Goal: Book appointment/travel/reservation

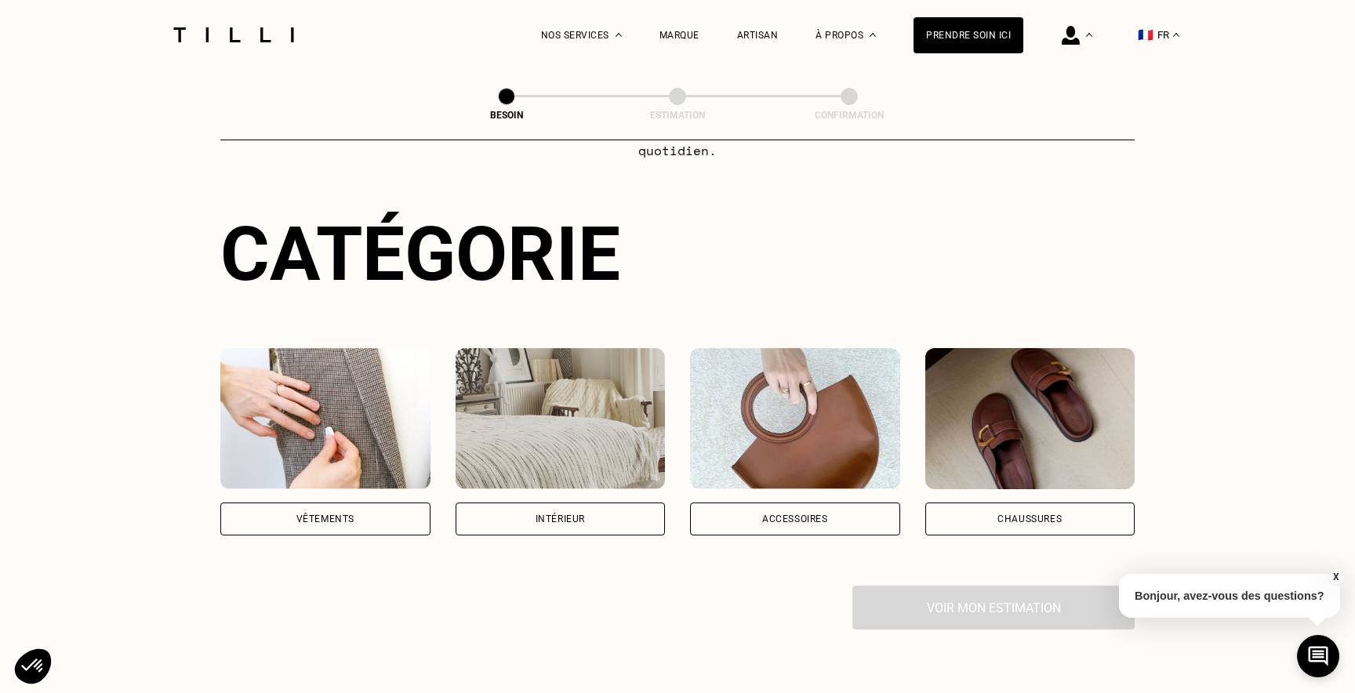
scroll to position [176, 0]
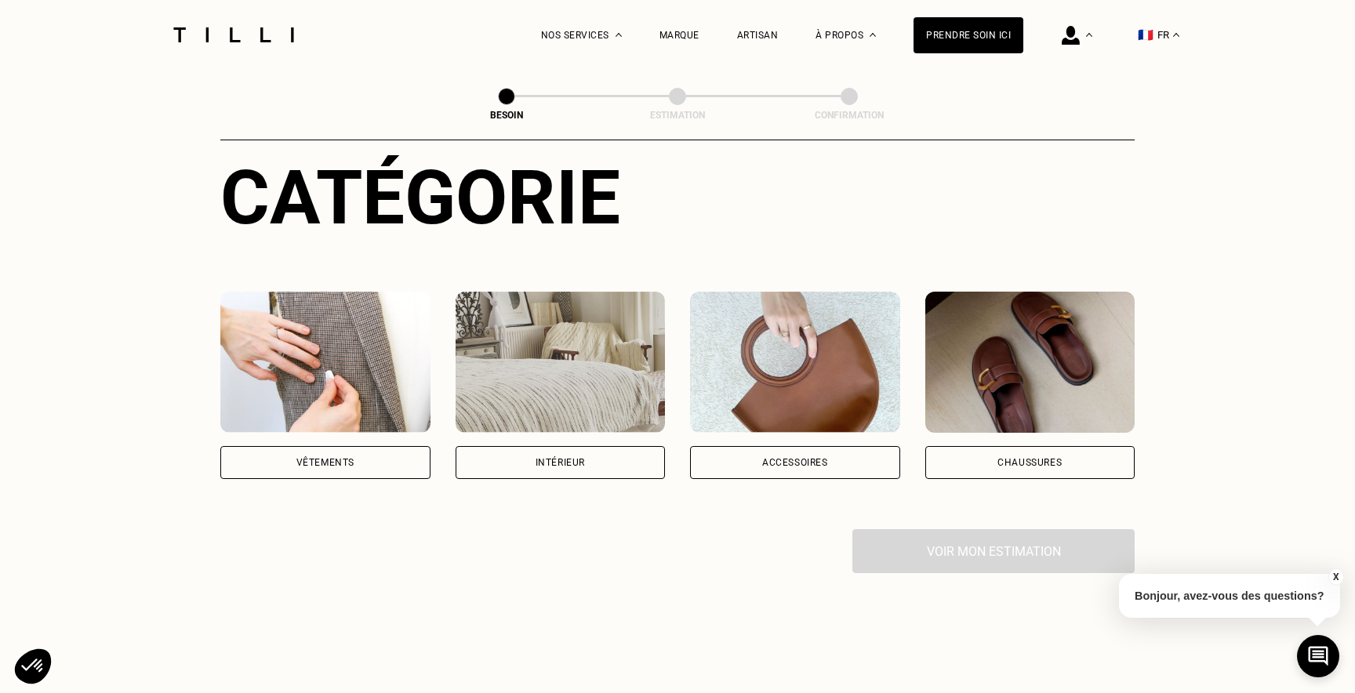
click at [323, 455] on div "Vêtements" at bounding box center [325, 462] width 210 height 33
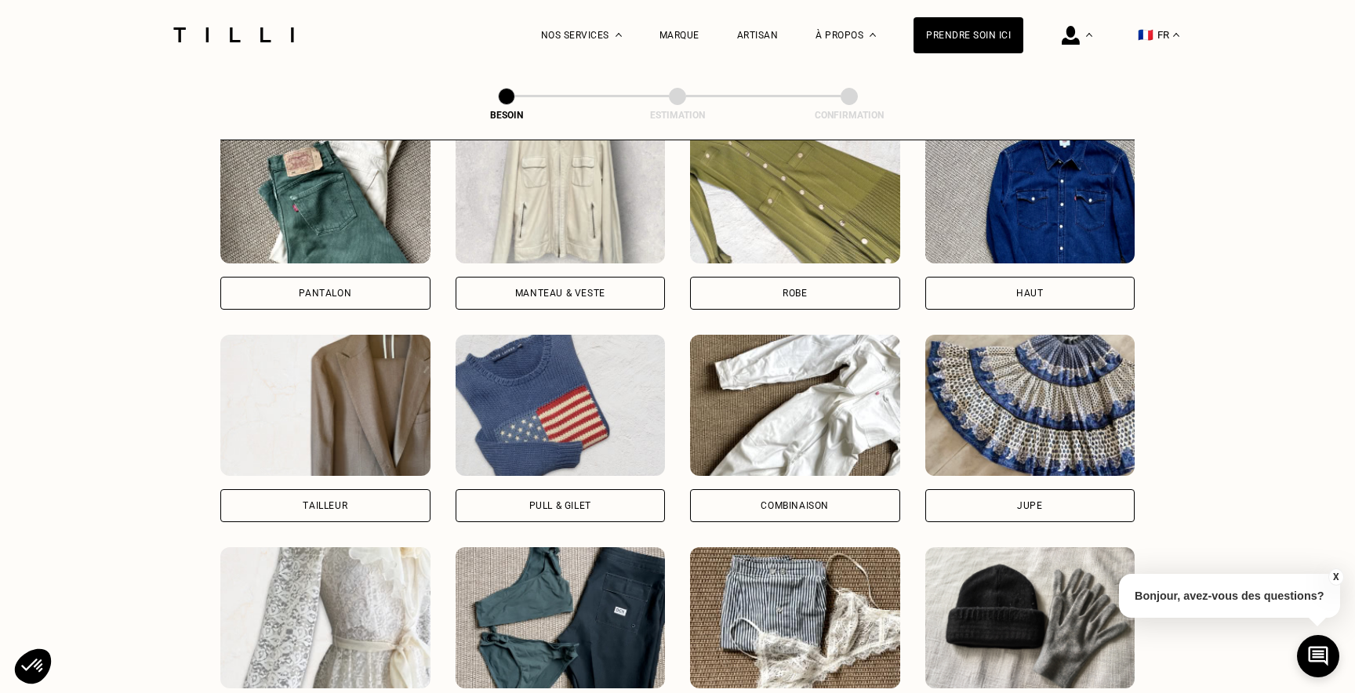
scroll to position [675, 0]
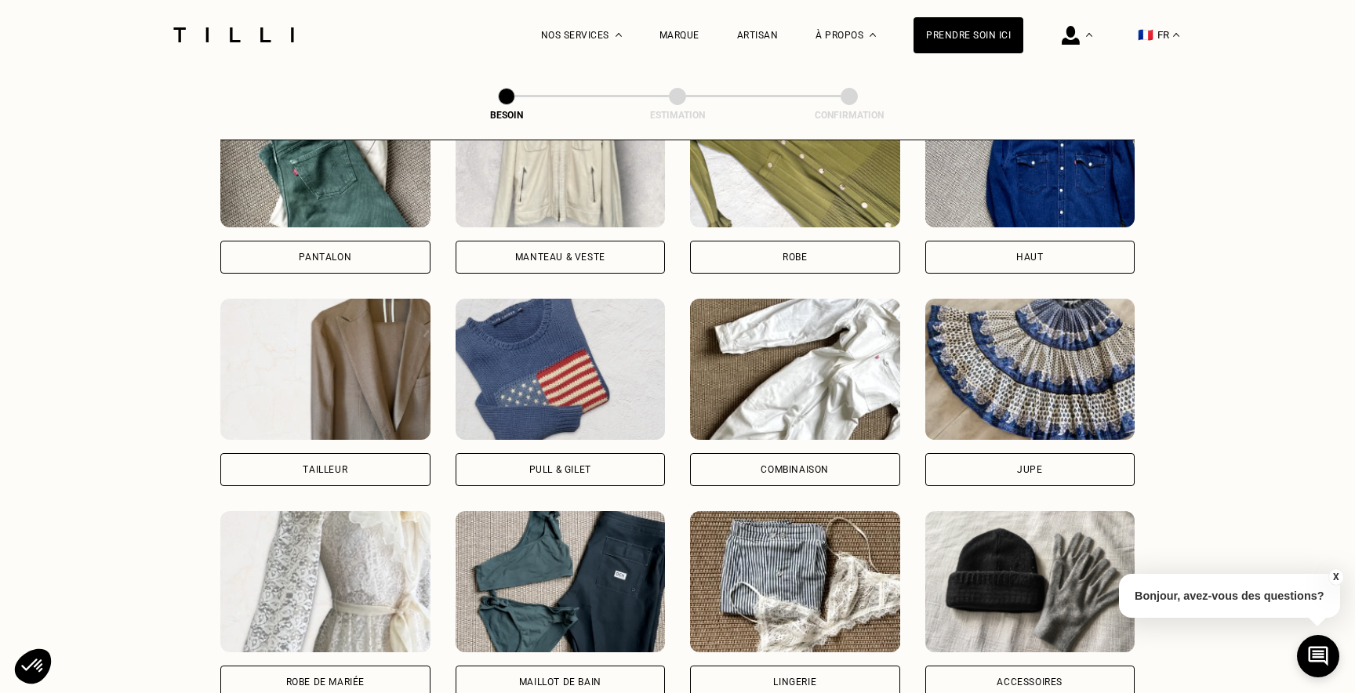
click at [336, 220] on div "Pantalon" at bounding box center [325, 179] width 210 height 187
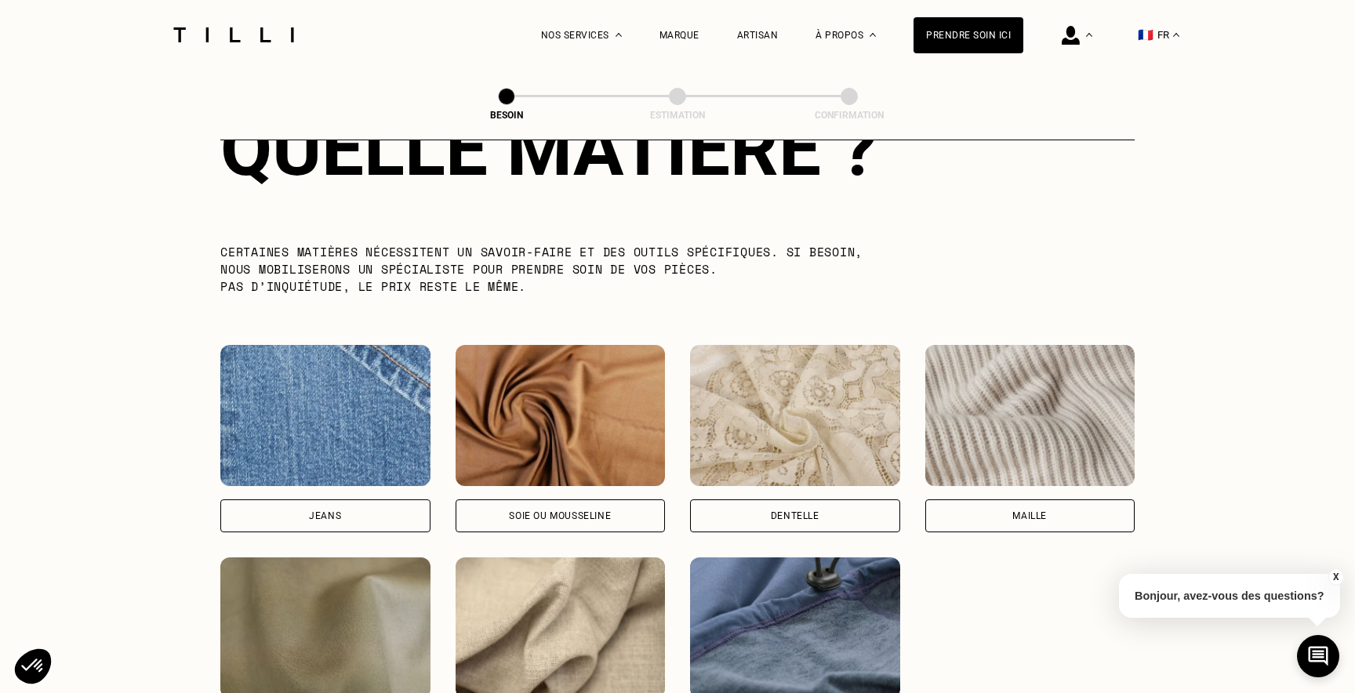
scroll to position [1551, 0]
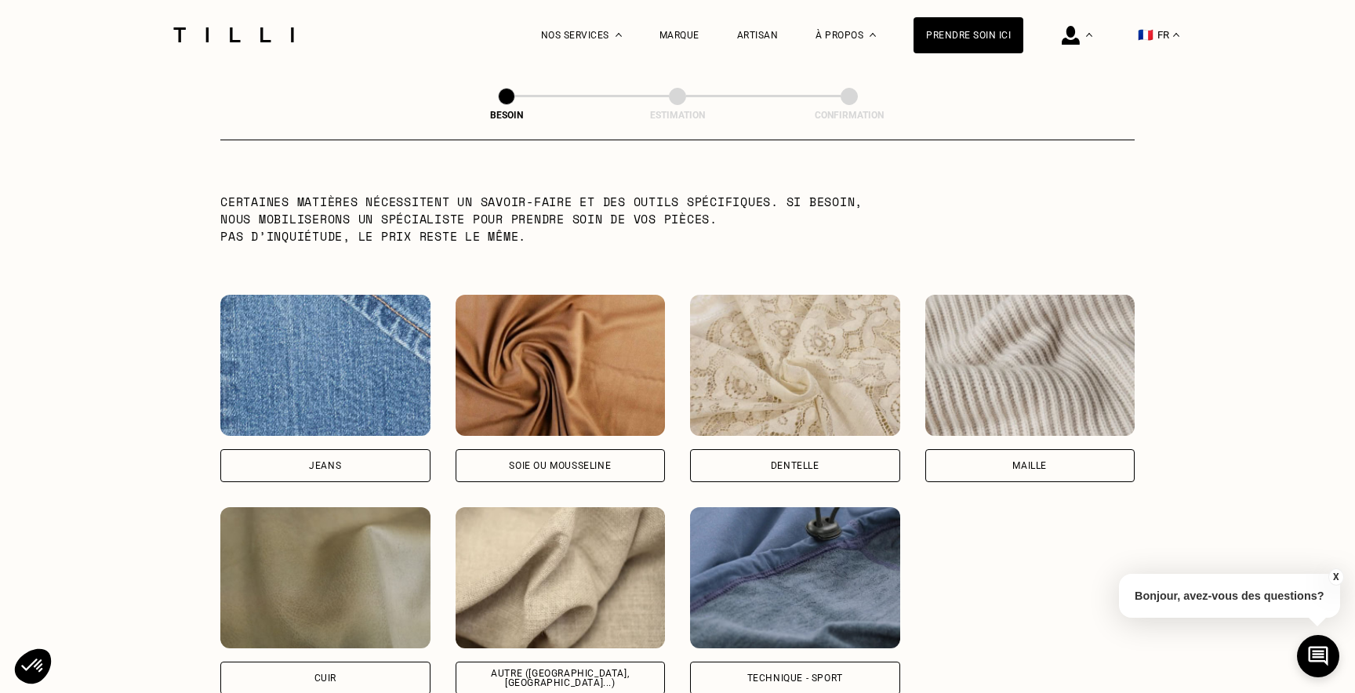
click at [626, 550] on img at bounding box center [561, 577] width 210 height 141
select select "FR"
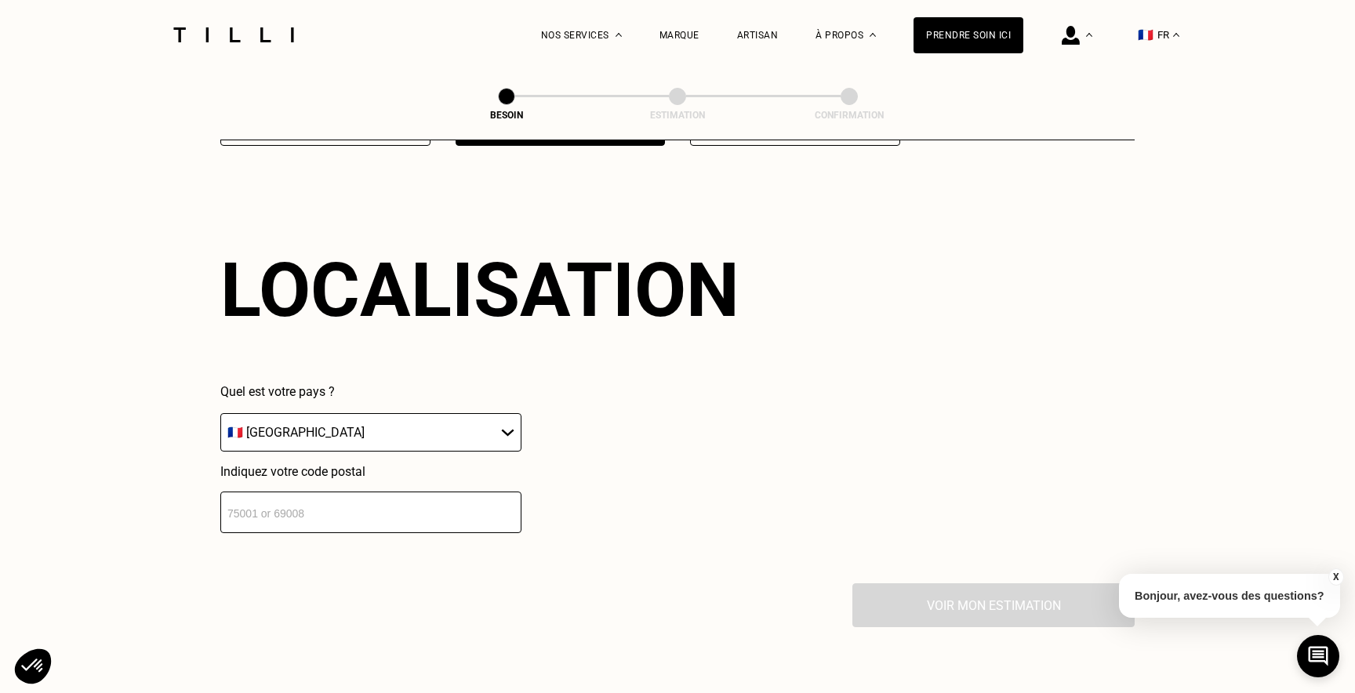
scroll to position [2103, 0]
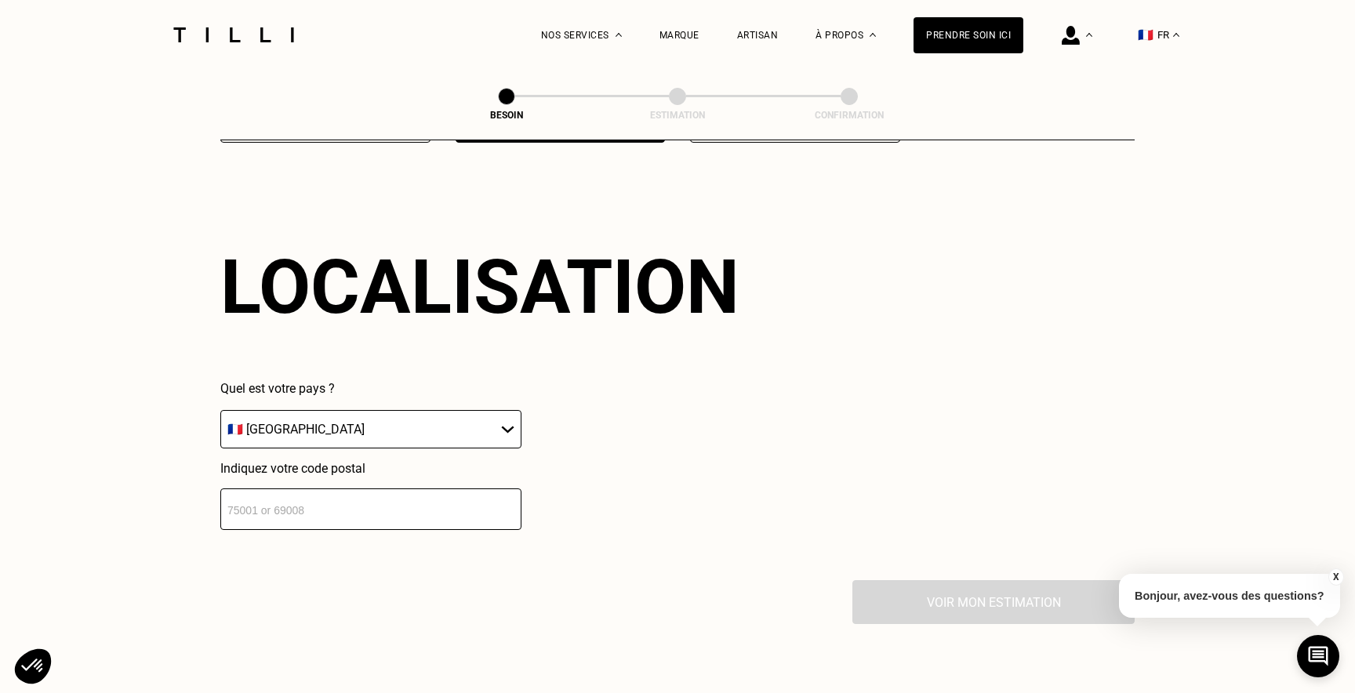
click at [473, 506] on input "number" at bounding box center [370, 509] width 301 height 42
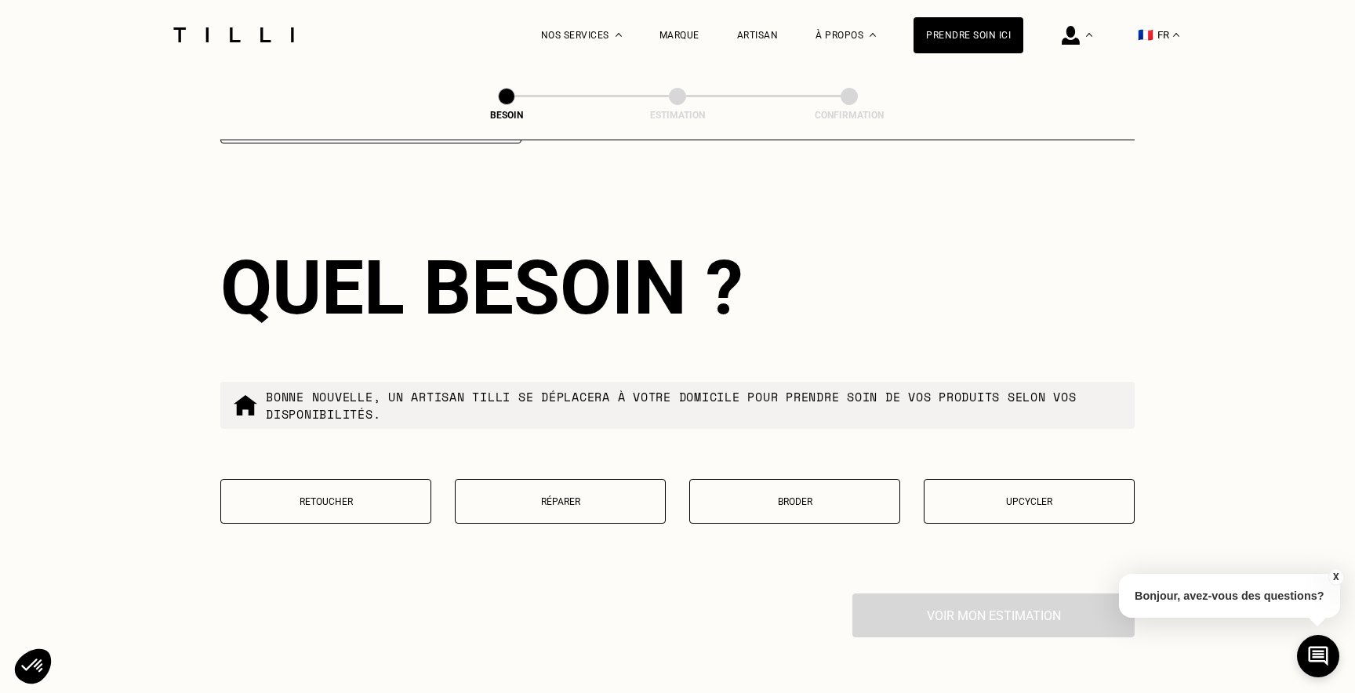
scroll to position [2490, 0]
type input "75018"
click at [363, 496] on p "Retoucher" at bounding box center [326, 501] width 194 height 11
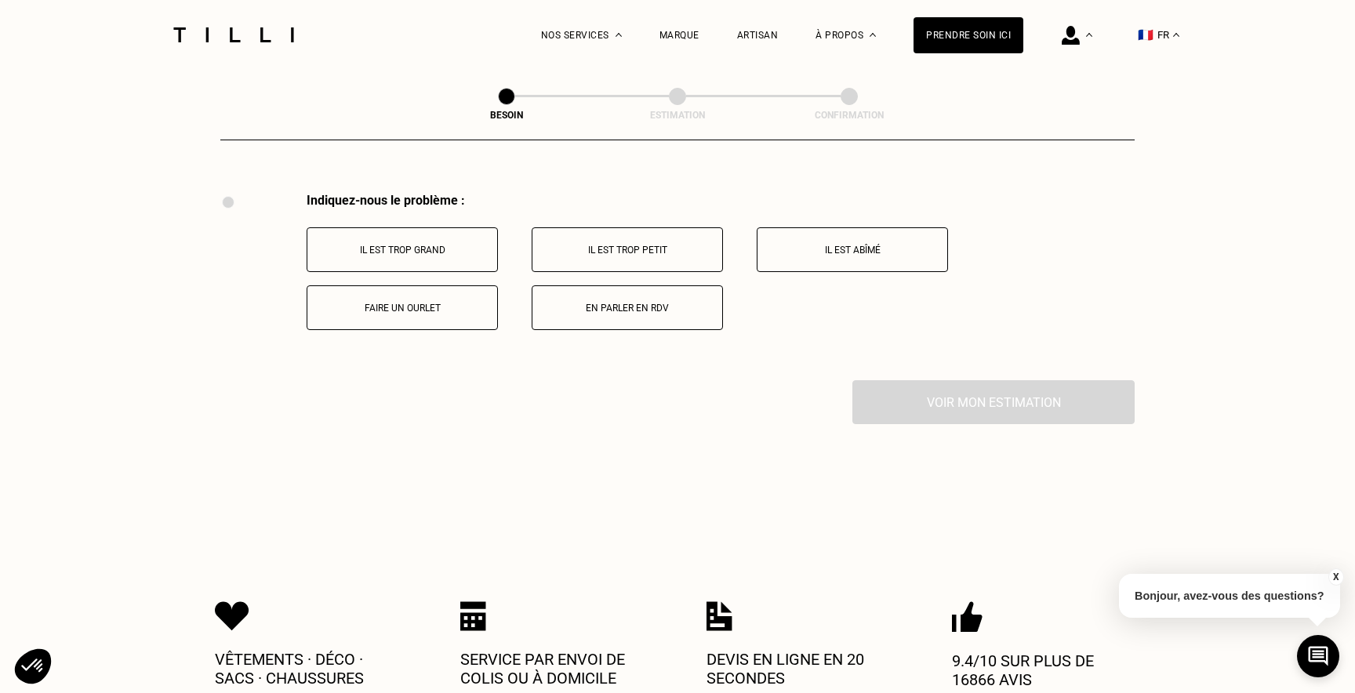
scroll to position [2892, 0]
click at [463, 239] on button "Il est trop grand" at bounding box center [402, 248] width 191 height 45
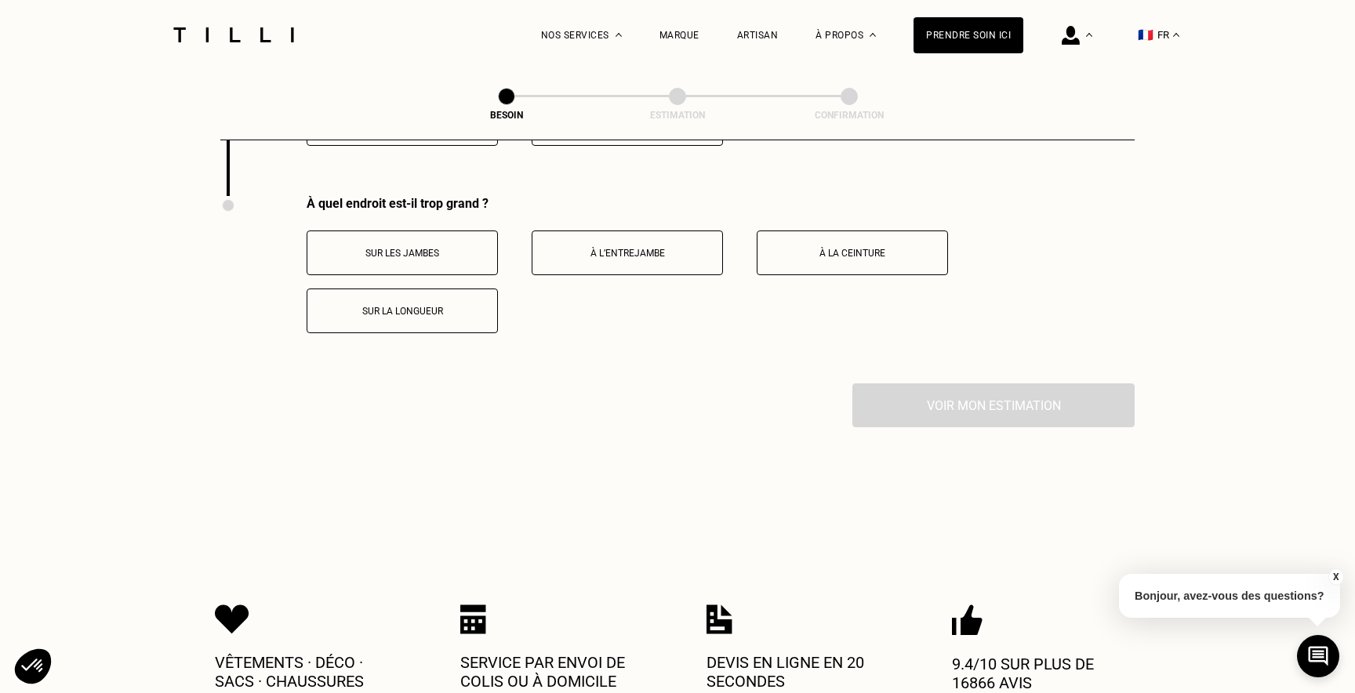
scroll to position [3079, 0]
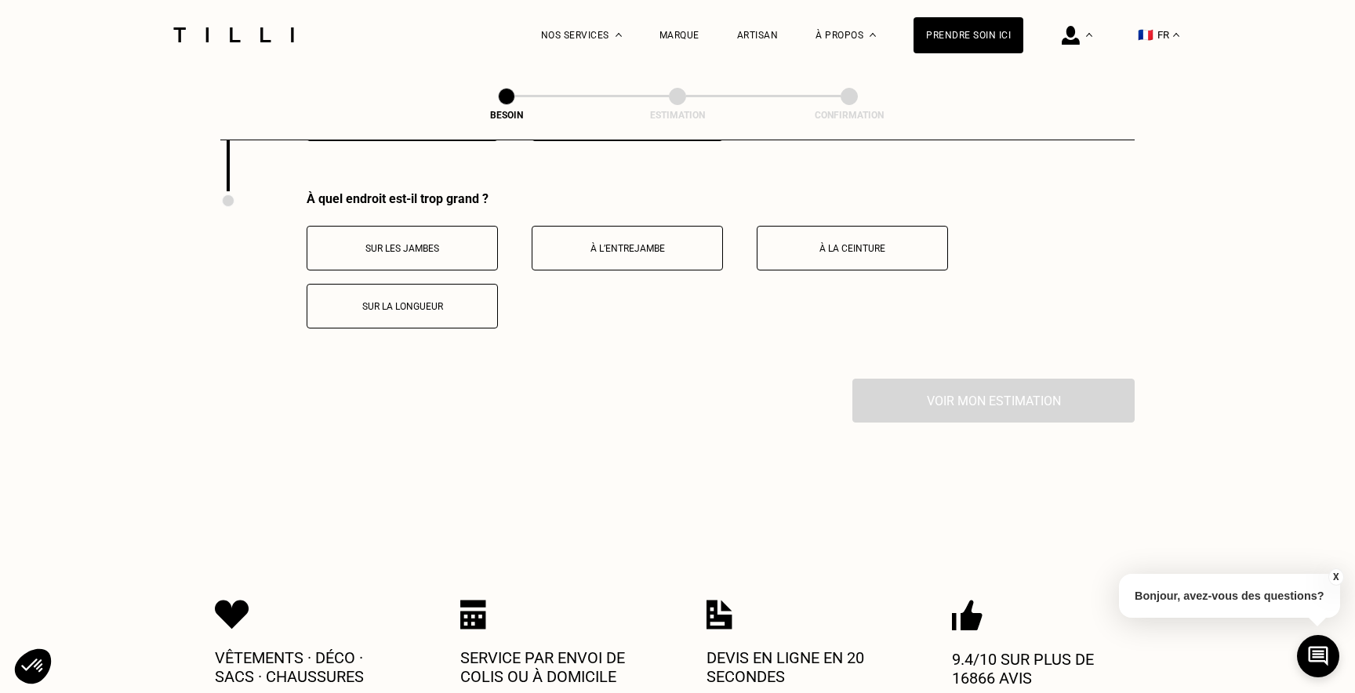
click at [799, 242] on button "À la ceinture" at bounding box center [852, 248] width 191 height 45
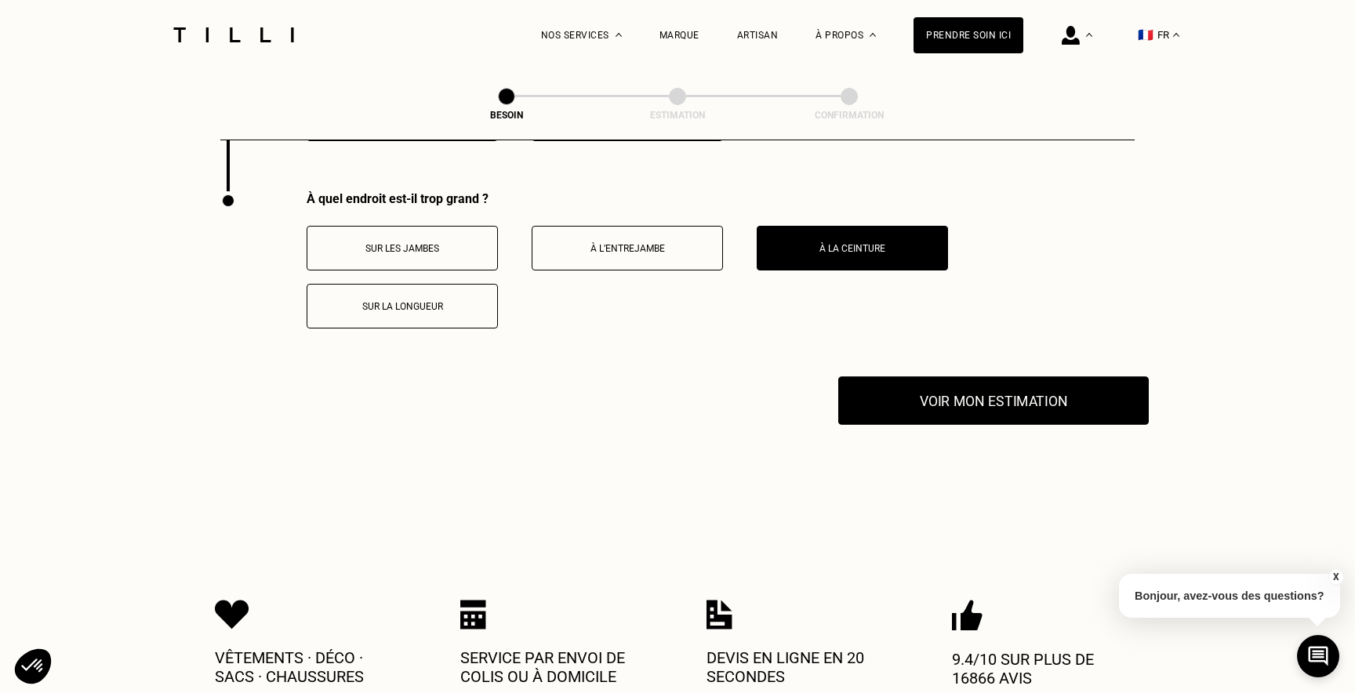
click at [944, 391] on button "Voir mon estimation" at bounding box center [993, 400] width 310 height 49
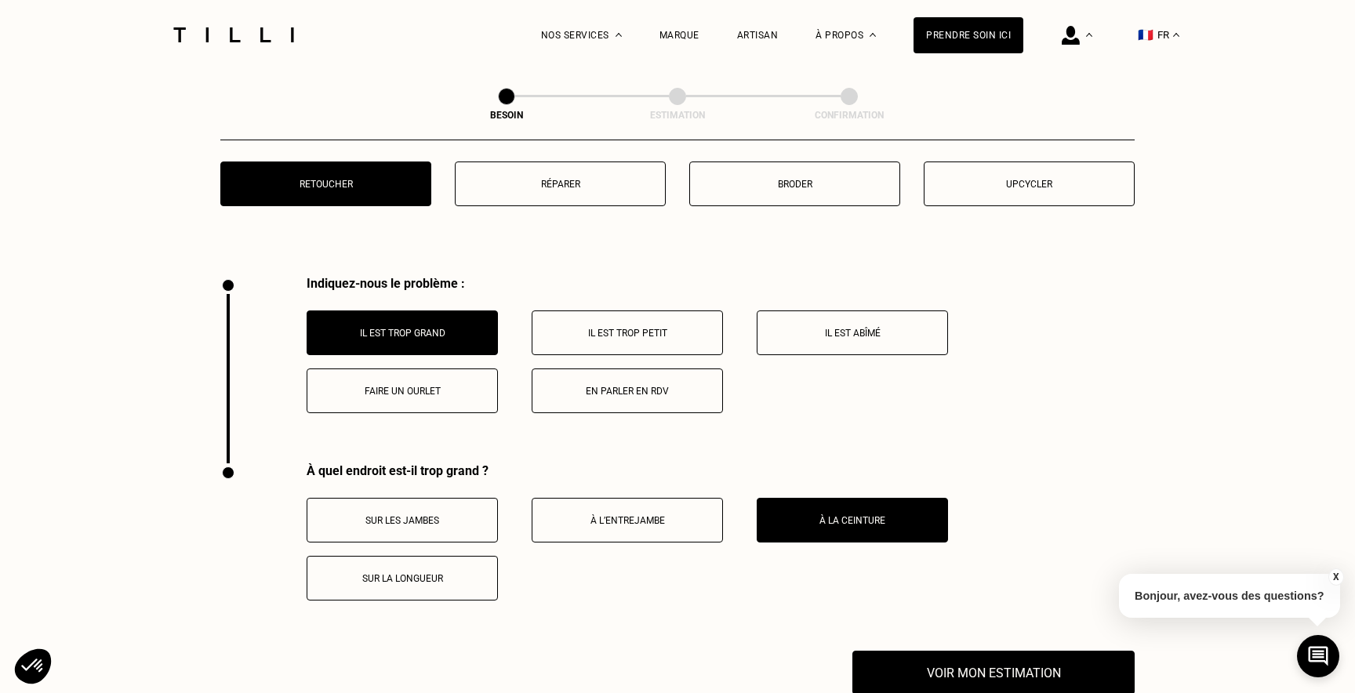
scroll to position [2860, 0]
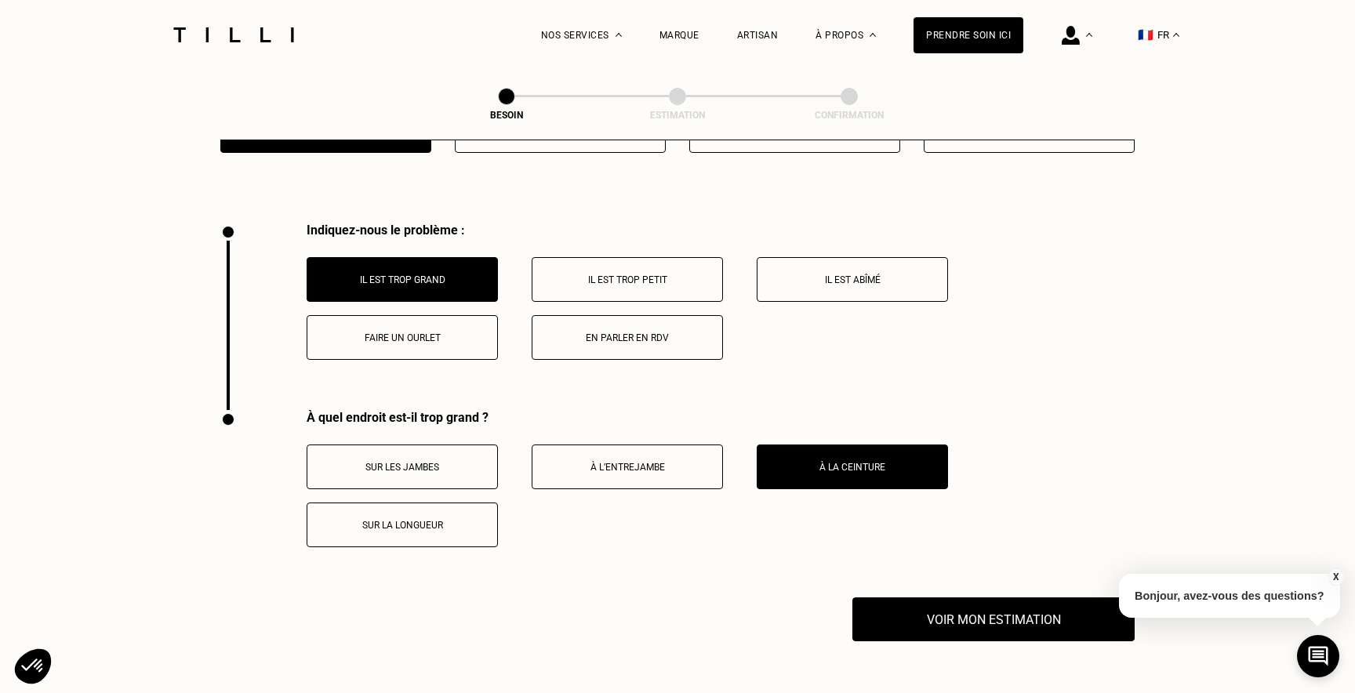
click at [706, 330] on button "En parler en RDV" at bounding box center [627, 337] width 191 height 45
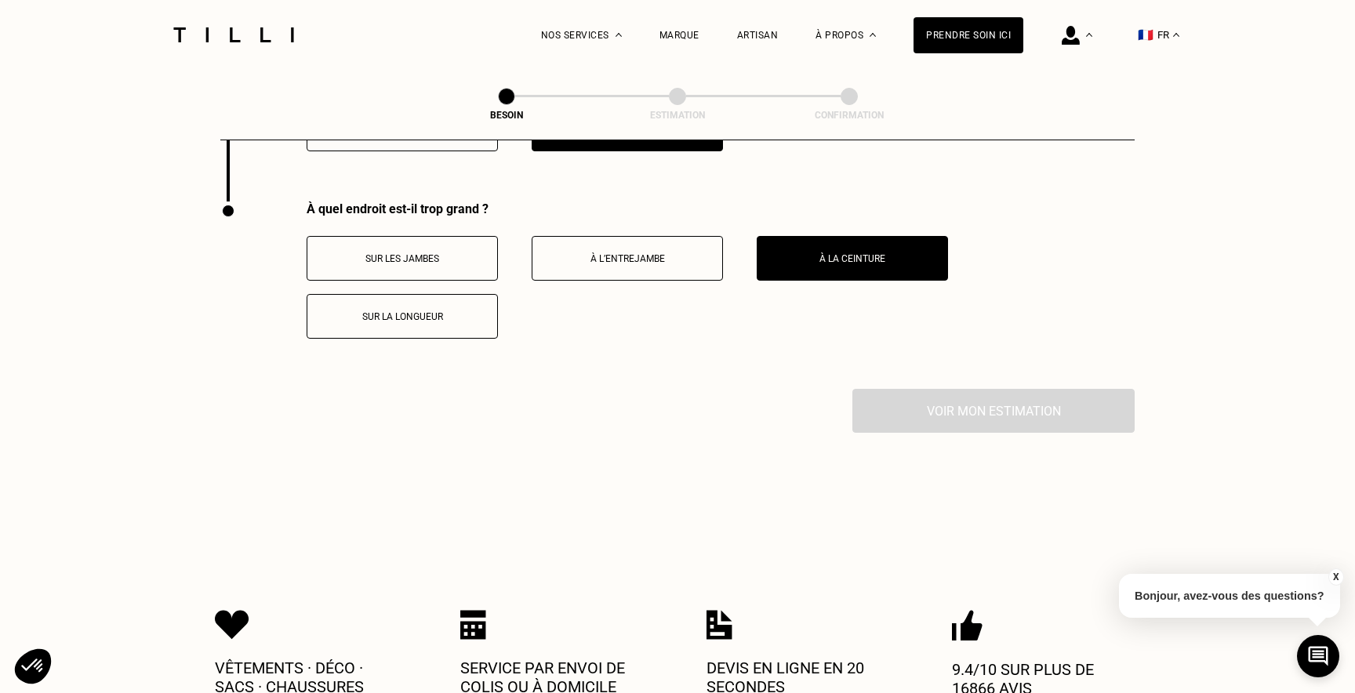
scroll to position [3079, 0]
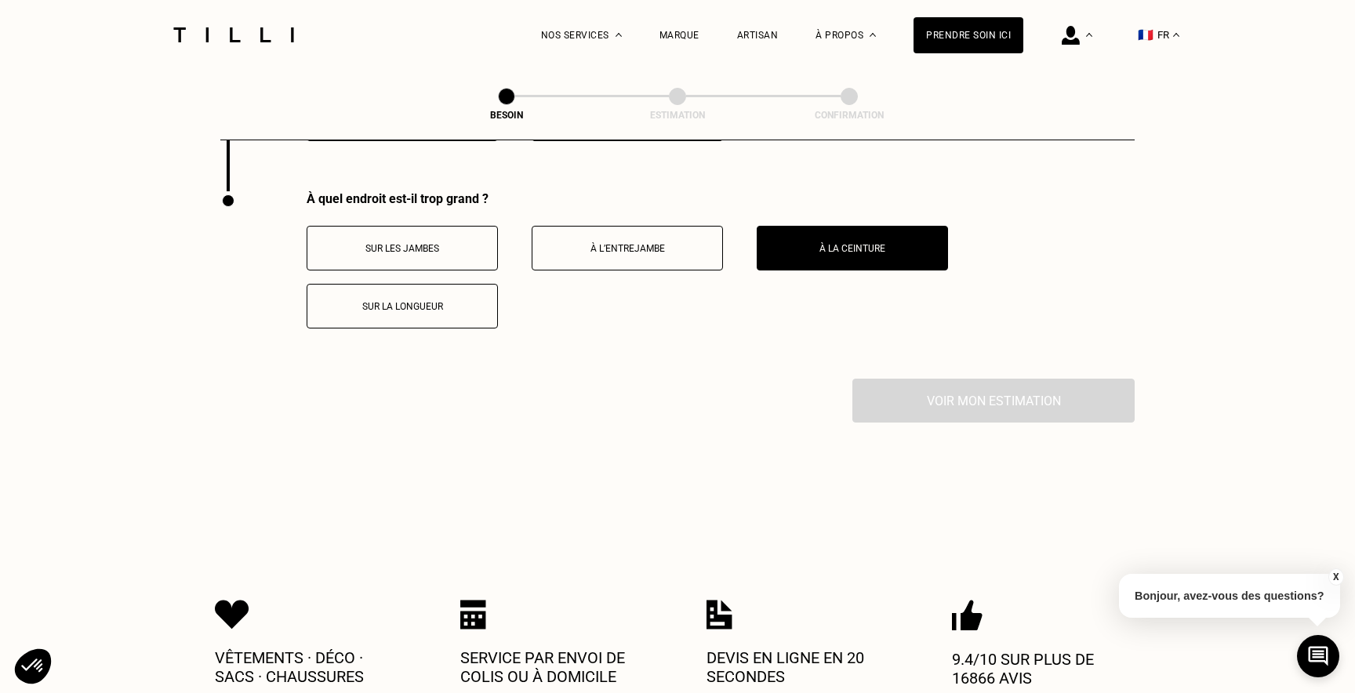
click at [882, 386] on div "Voir mon estimation" at bounding box center [677, 401] width 914 height 44
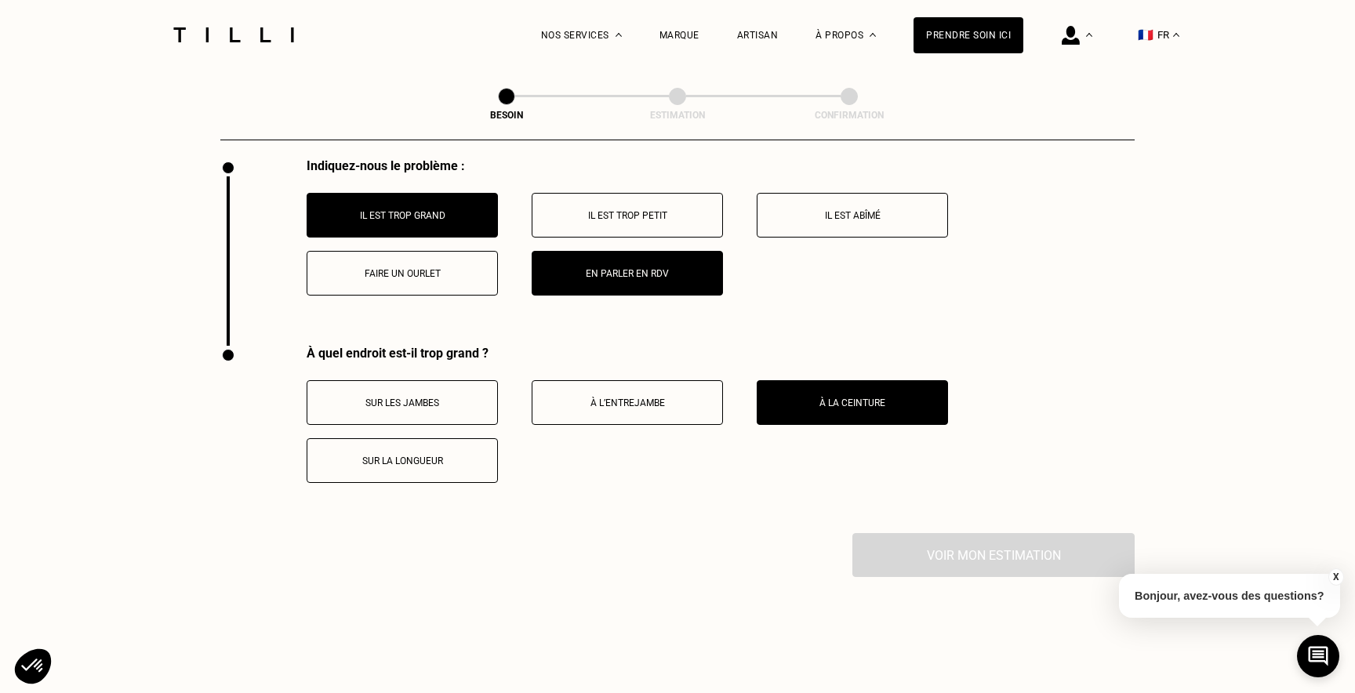
click at [617, 263] on button "En parler en RDV" at bounding box center [627, 273] width 191 height 45
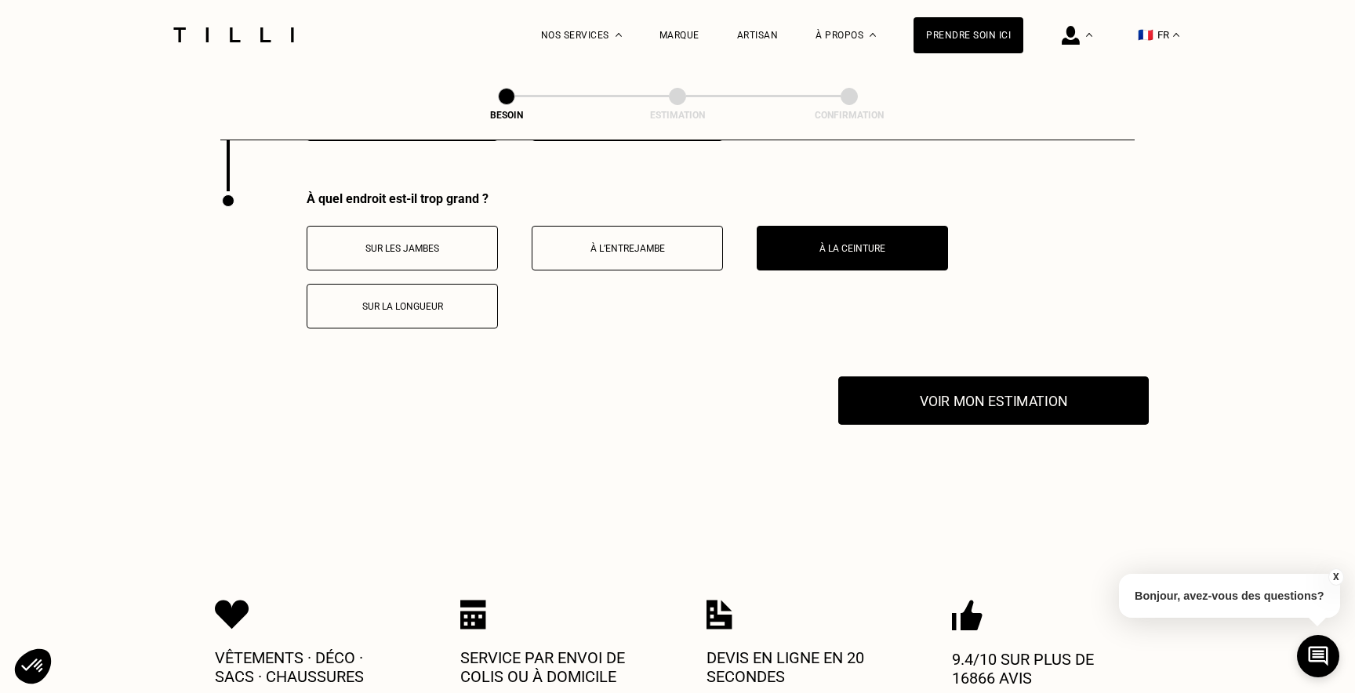
scroll to position [2888, 0]
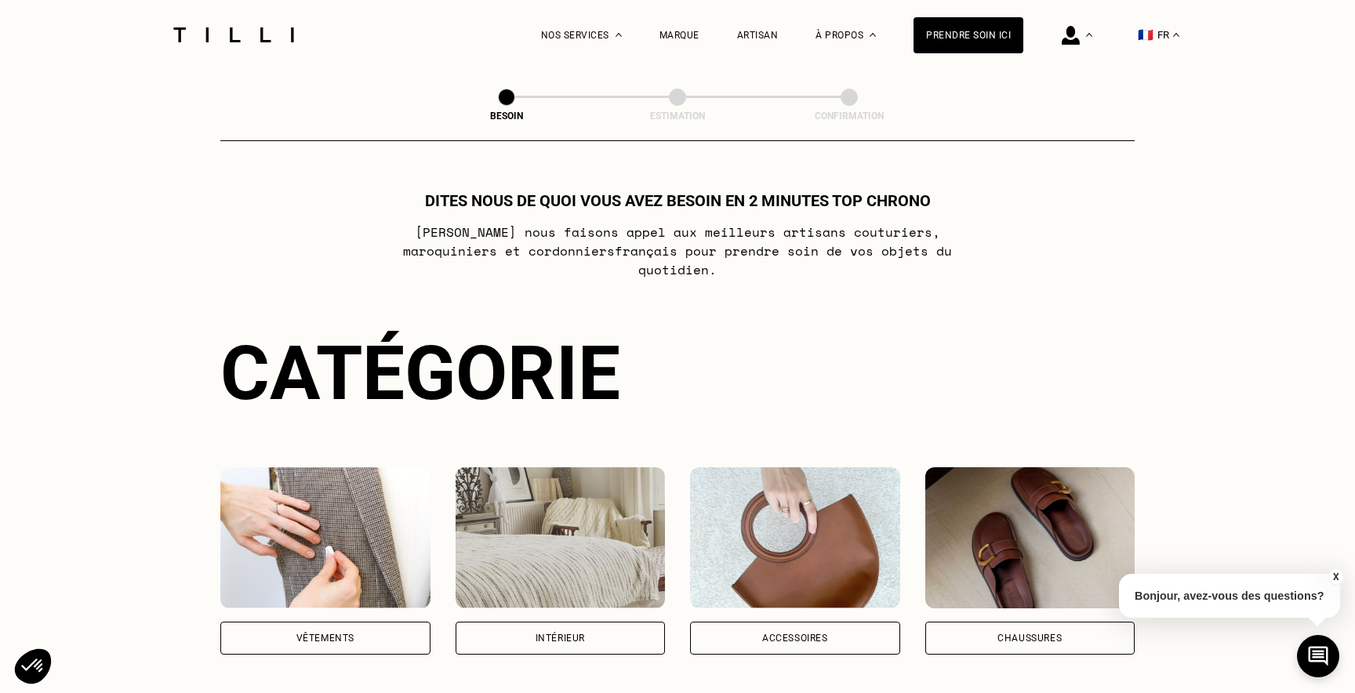
click at [364, 622] on div "Vêtements" at bounding box center [325, 638] width 210 height 33
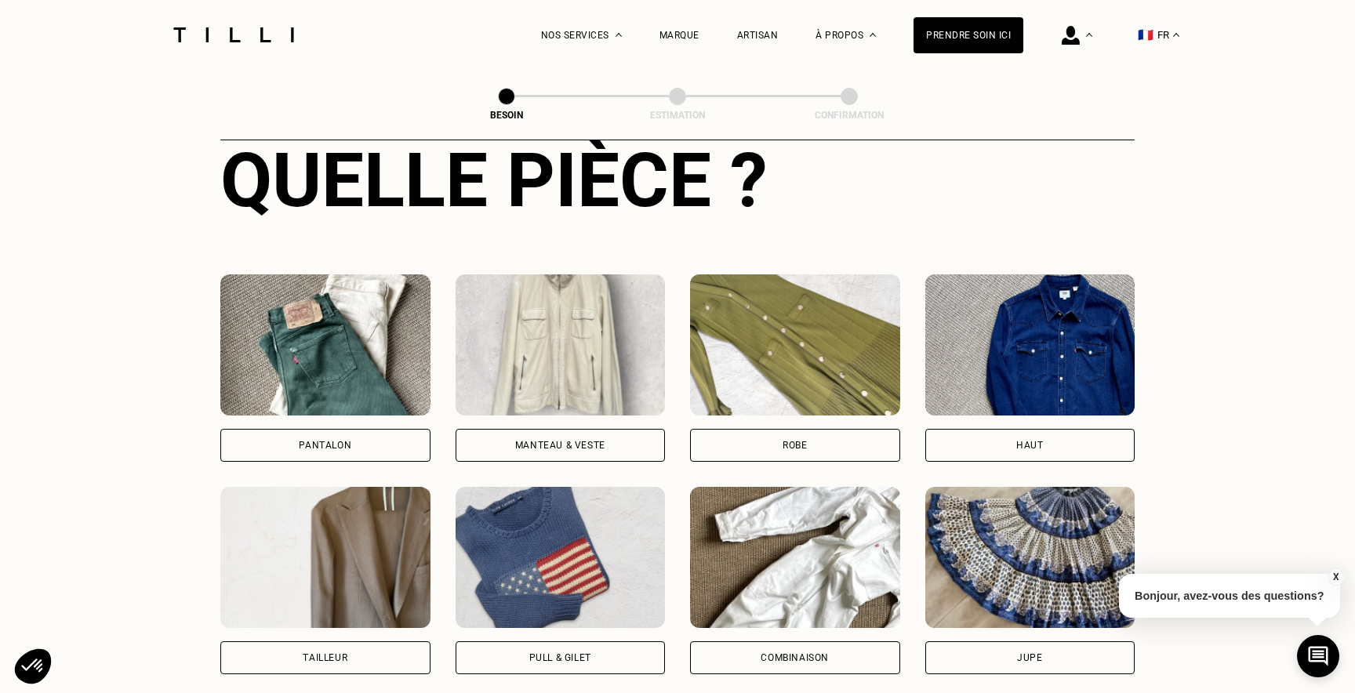
scroll to position [543, 0]
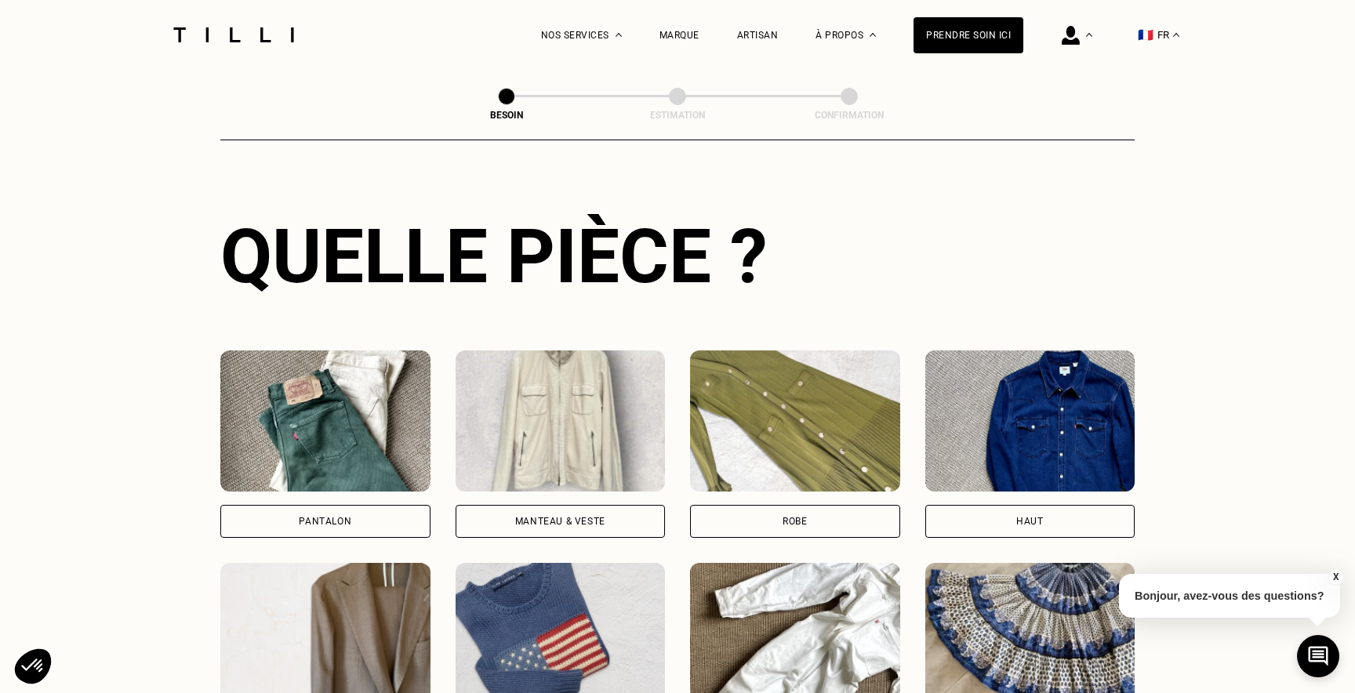
click at [325, 469] on img at bounding box center [325, 420] width 210 height 141
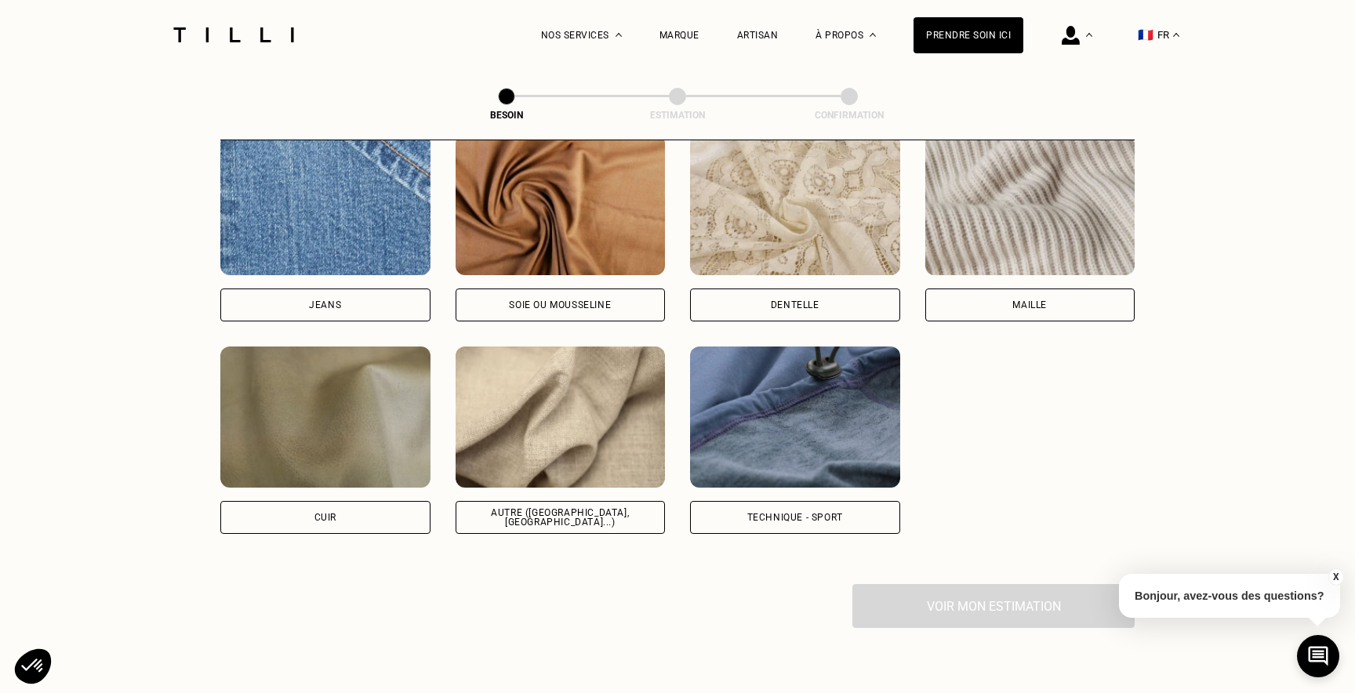
click at [635, 411] on img at bounding box center [561, 417] width 210 height 141
select select "FR"
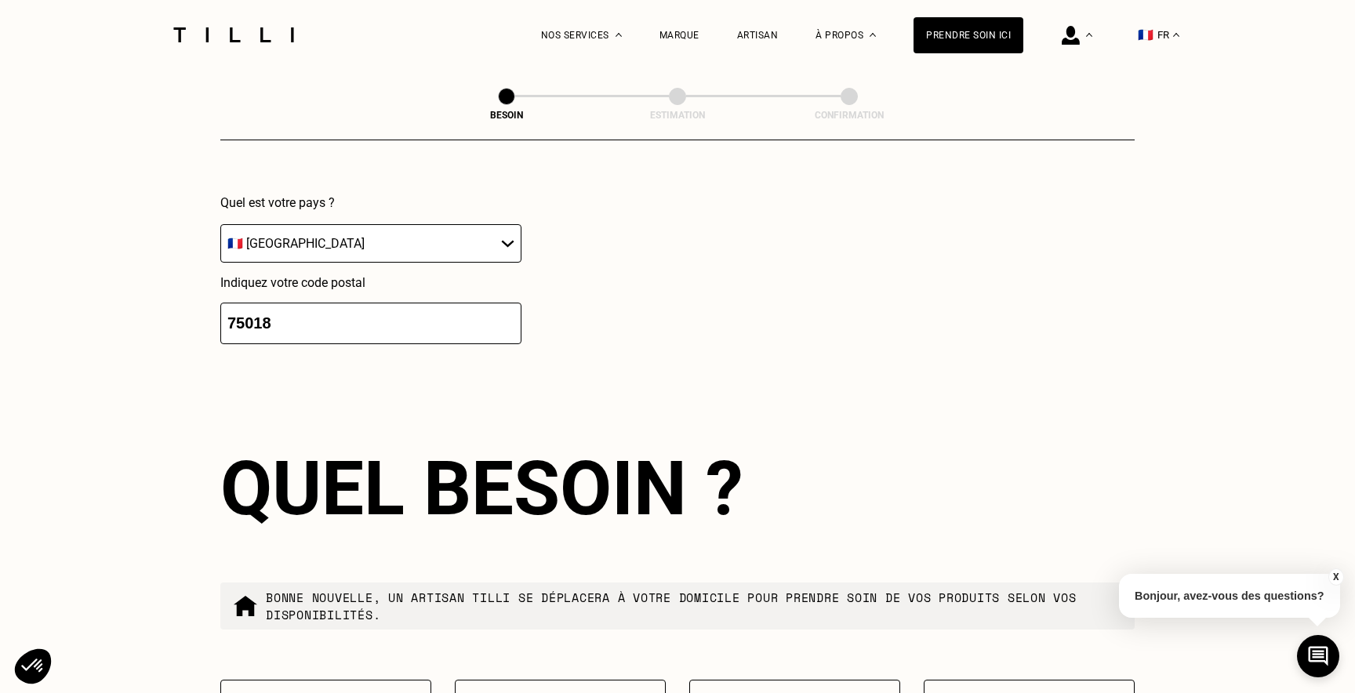
scroll to position [2440, 0]
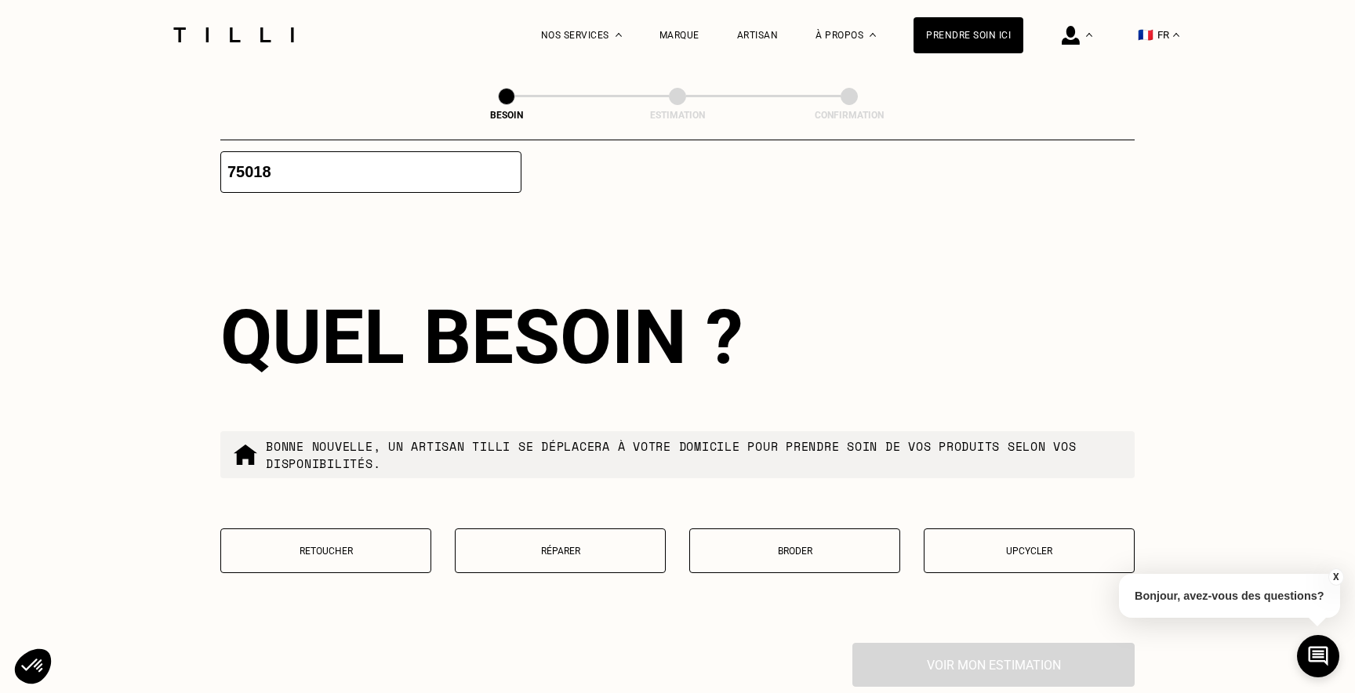
click at [362, 540] on button "Retoucher" at bounding box center [325, 550] width 211 height 45
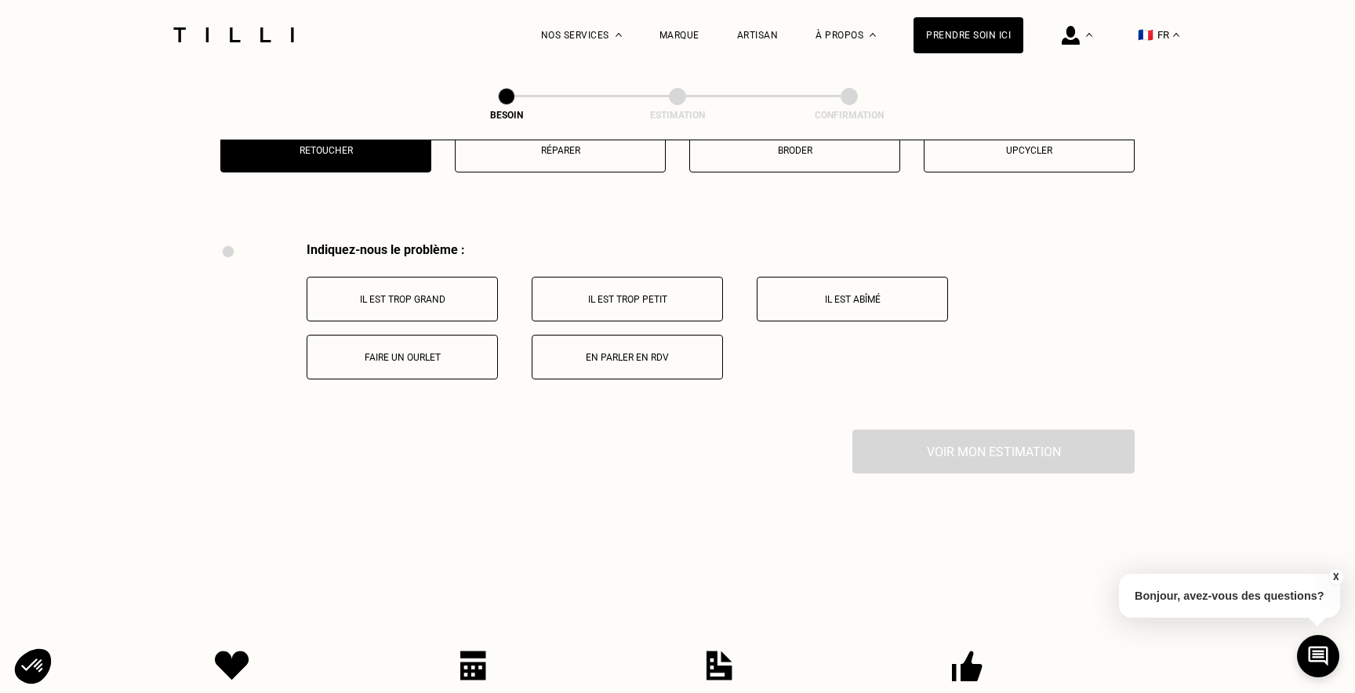
scroll to position [2892, 0]
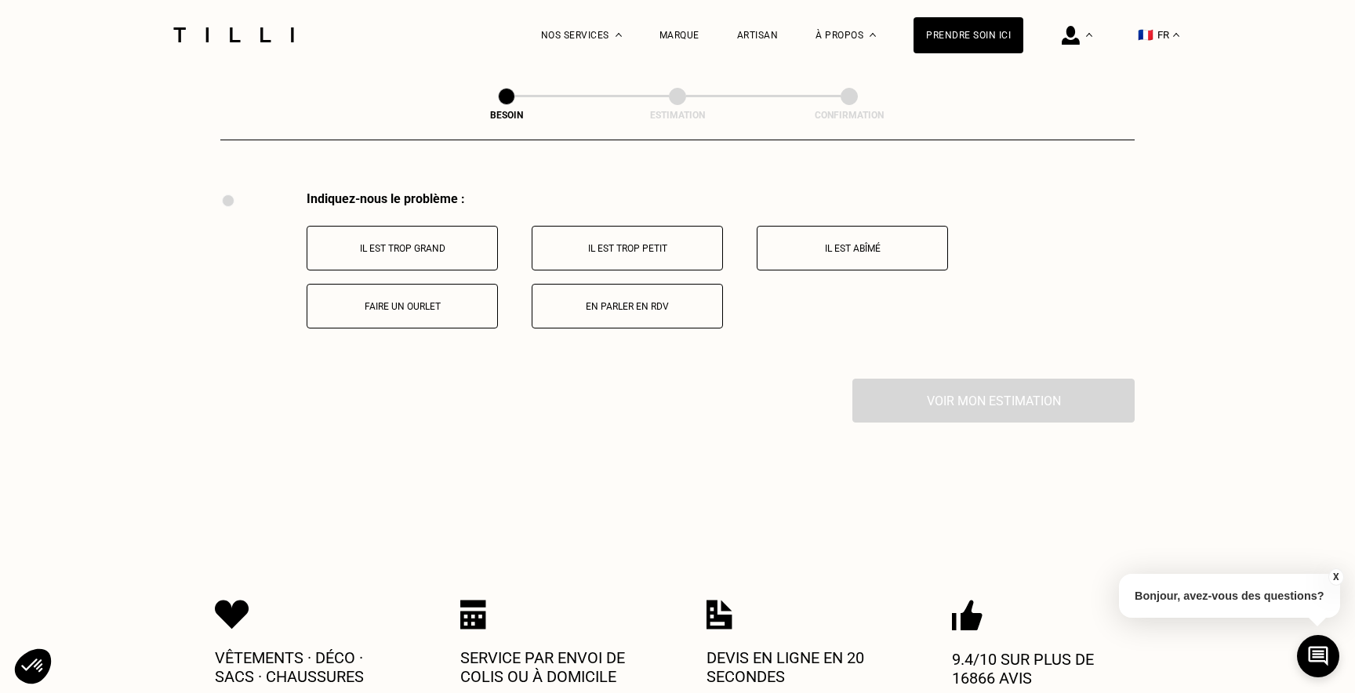
click at [701, 301] on p "En parler en RDV" at bounding box center [627, 306] width 174 height 11
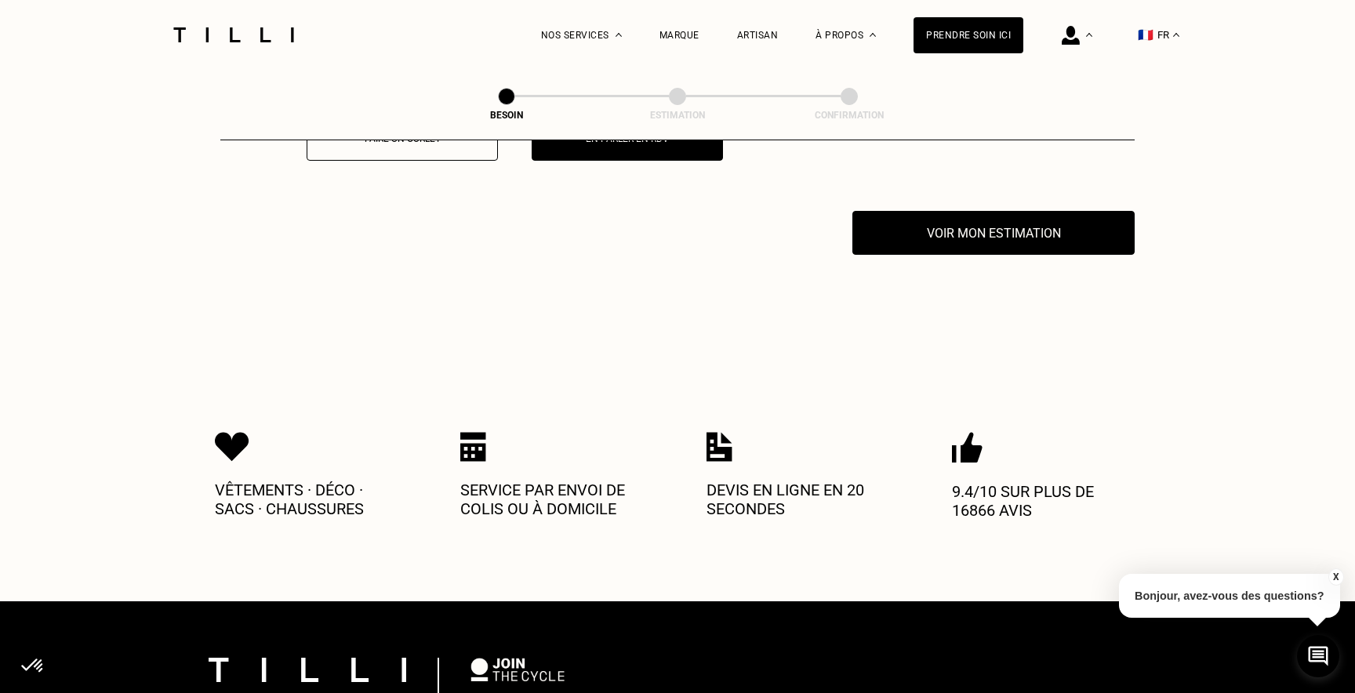
scroll to position [3079, 0]
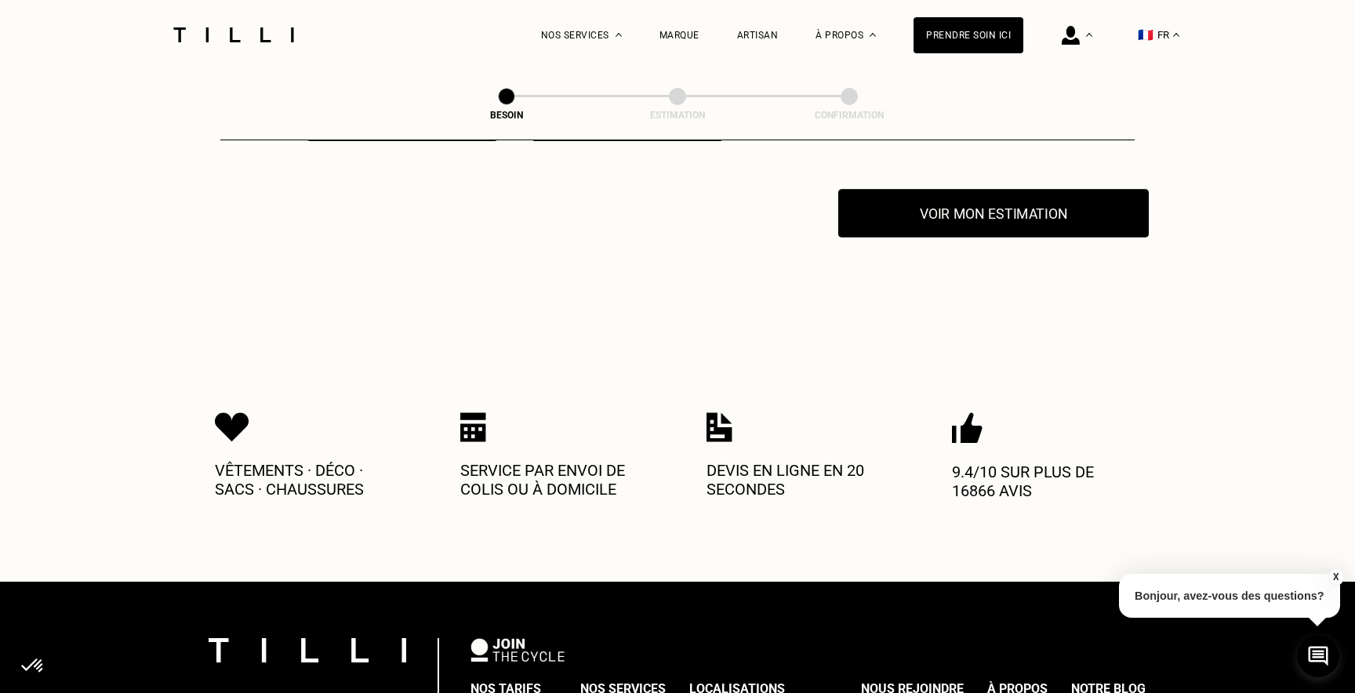
click at [982, 194] on button "Voir mon estimation" at bounding box center [993, 213] width 310 height 49
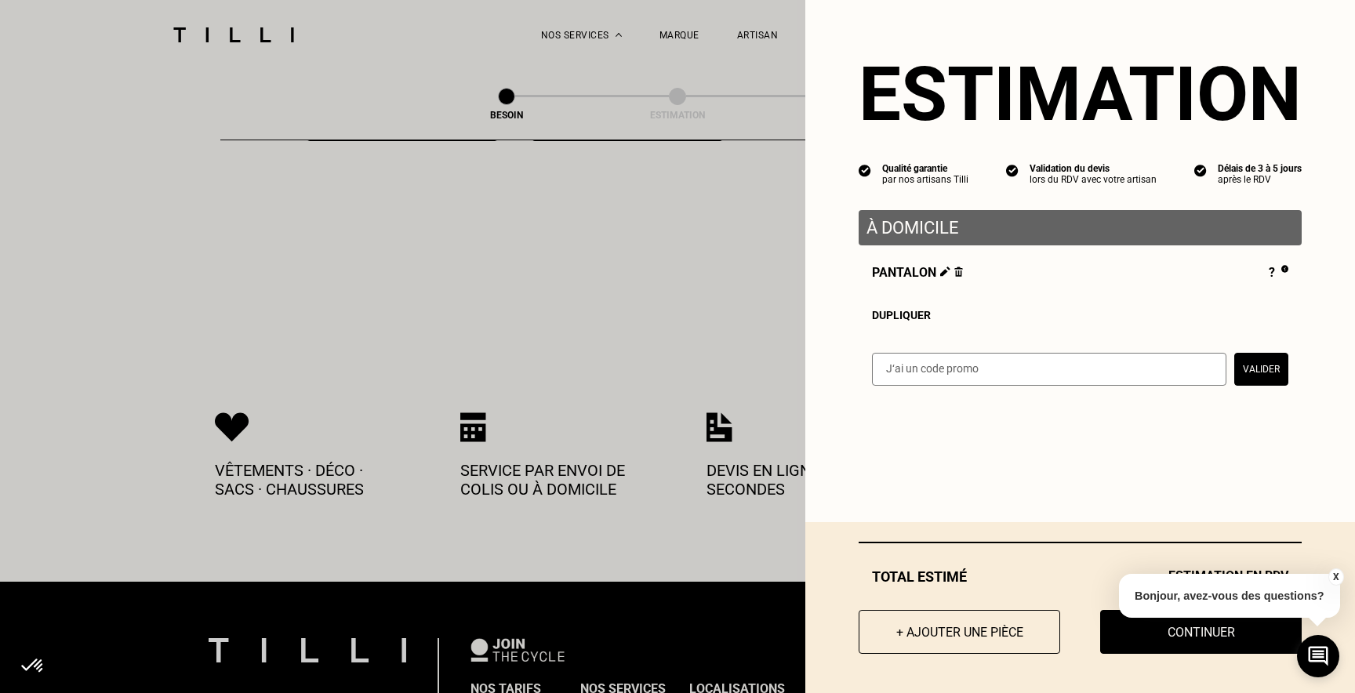
click at [959, 233] on p "À domicile" at bounding box center [1079, 228] width 427 height 20
click at [1332, 576] on button "X" at bounding box center [1335, 576] width 16 height 17
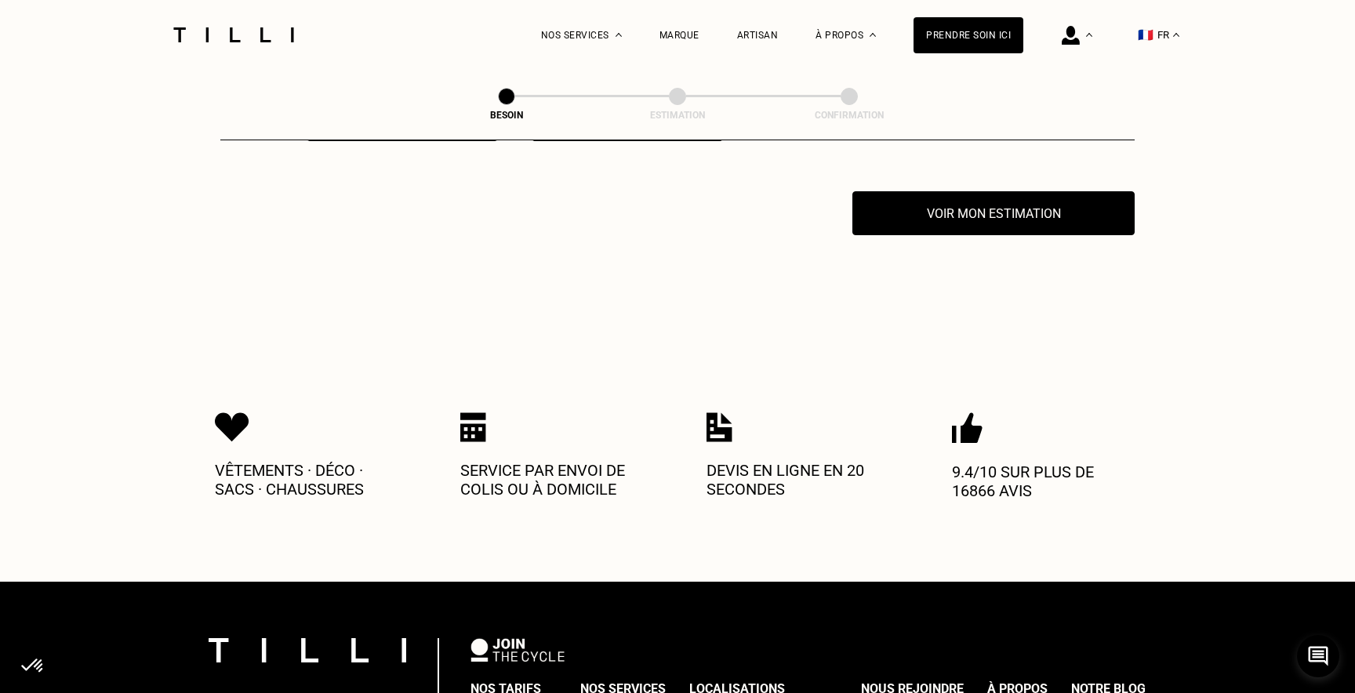
click at [1090, 334] on div "Vêtements · Déco · Sacs · Chaussures Service par envoi de colis ou à domicile D…" at bounding box center [677, 455] width 925 height 252
click at [1084, 211] on button "Voir mon estimation" at bounding box center [993, 213] width 310 height 49
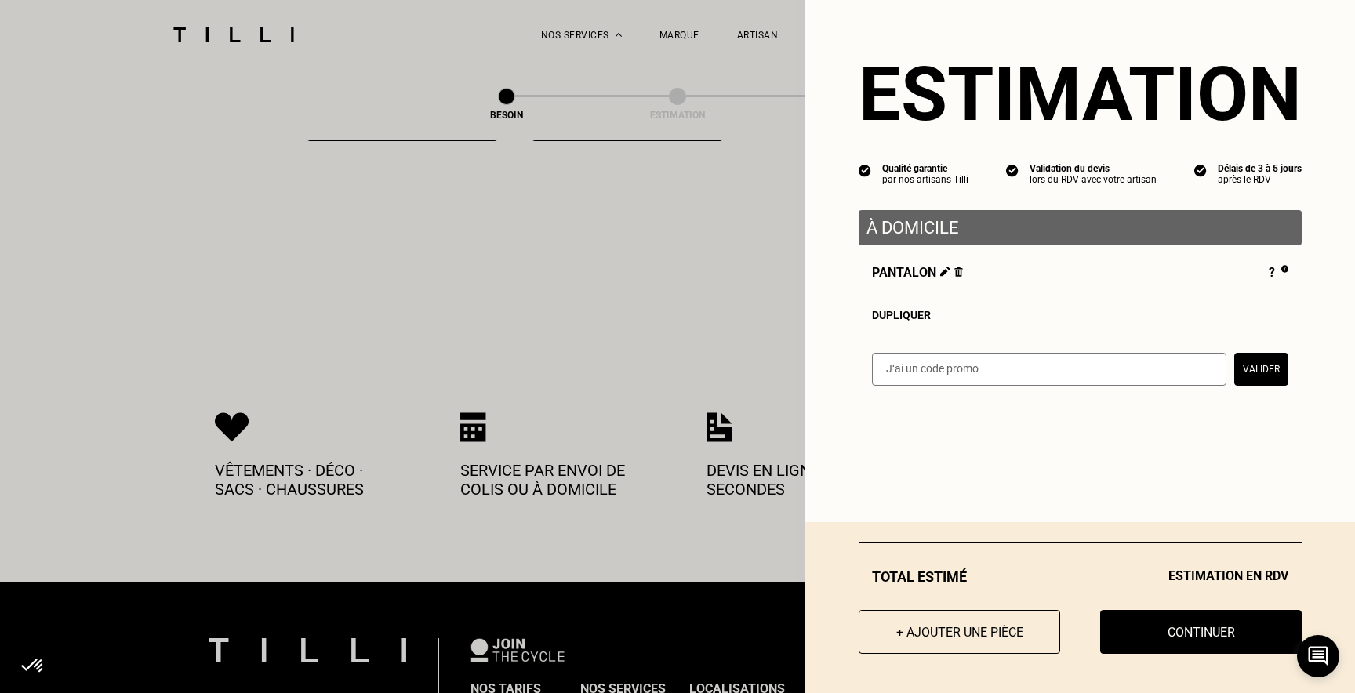
click at [969, 240] on div "À domicile" at bounding box center [1080, 227] width 443 height 35
click at [924, 230] on p "À domicile" at bounding box center [1079, 228] width 427 height 20
click at [1323, 664] on icon at bounding box center [1318, 657] width 26 height 42
